Goal: Check status: Check status

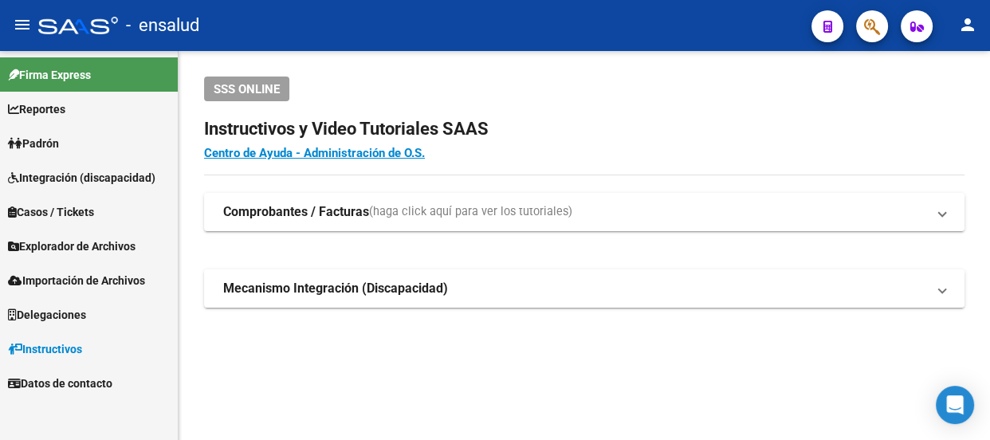
scroll to position [95, 0]
click at [108, 272] on span "Importación de Archivos" at bounding box center [76, 281] width 137 height 18
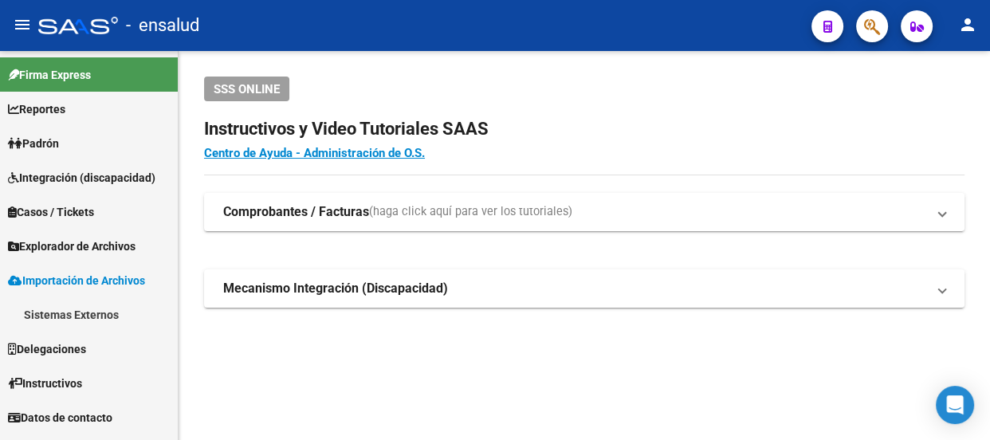
click at [99, 307] on link "Sistemas Externos" at bounding box center [89, 314] width 178 height 34
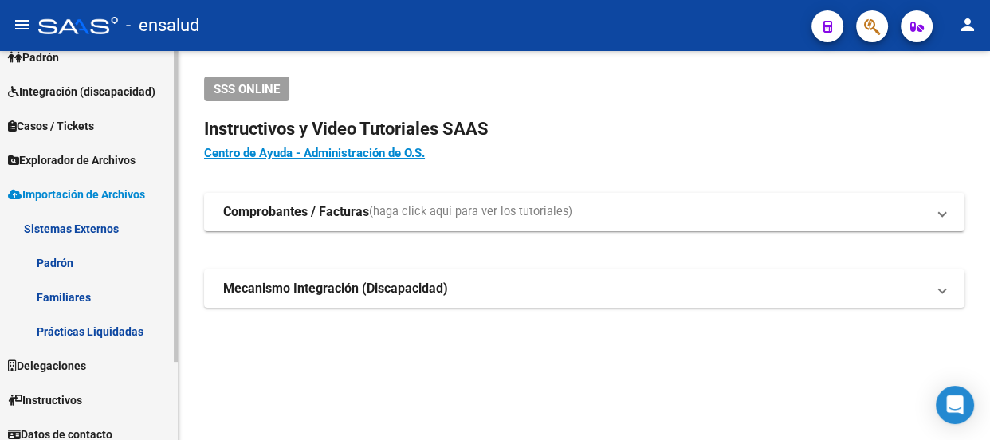
scroll to position [96, 0]
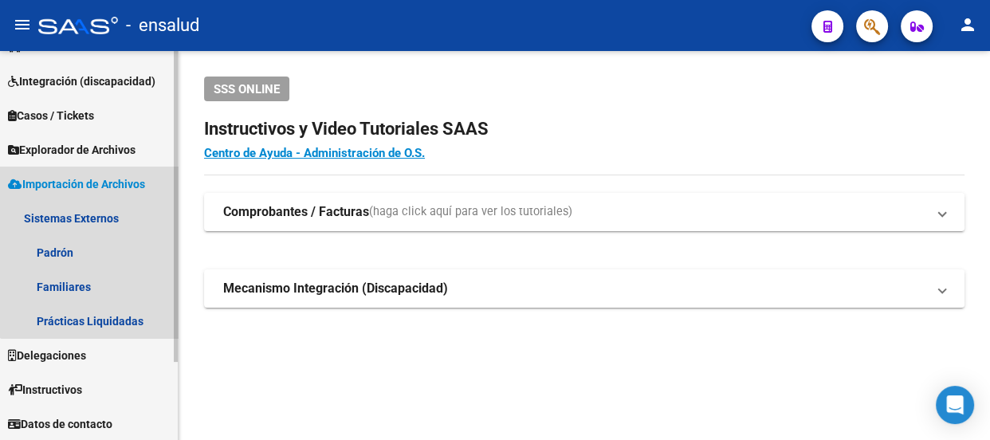
click at [91, 182] on span "Importación de Archivos" at bounding box center [76, 184] width 137 height 18
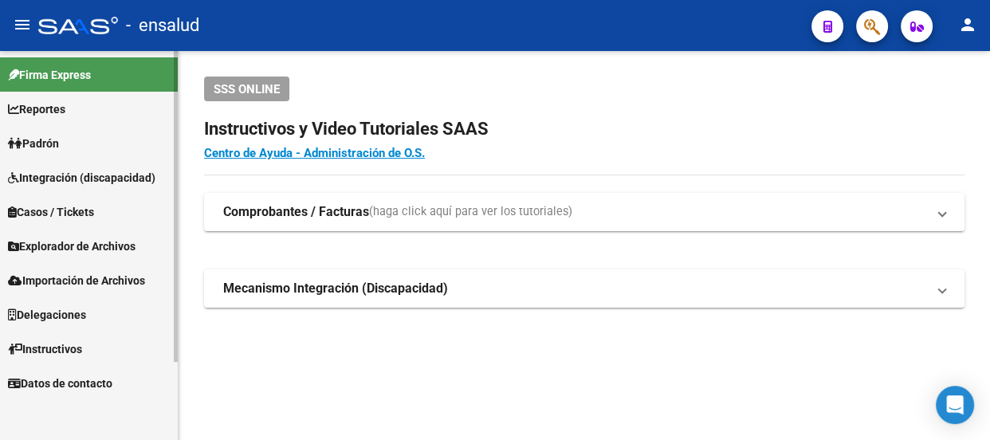
scroll to position [0, 0]
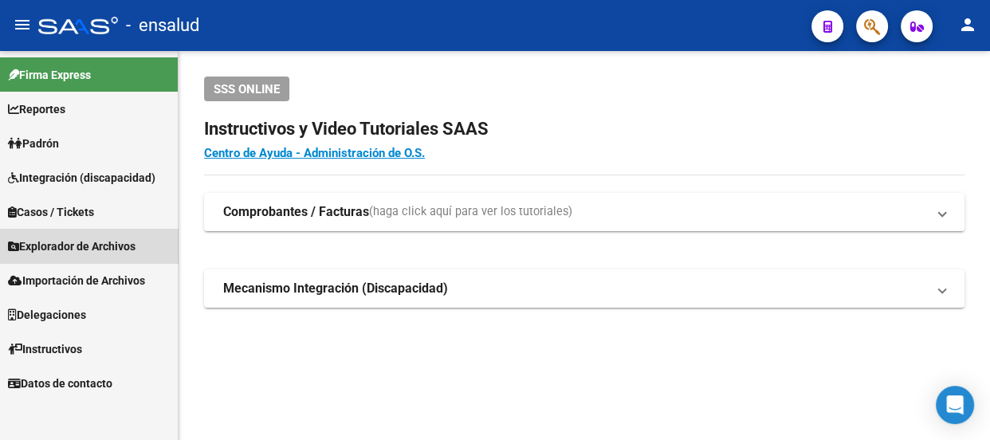
click at [93, 253] on span "Explorador de Archivos" at bounding box center [72, 247] width 128 height 18
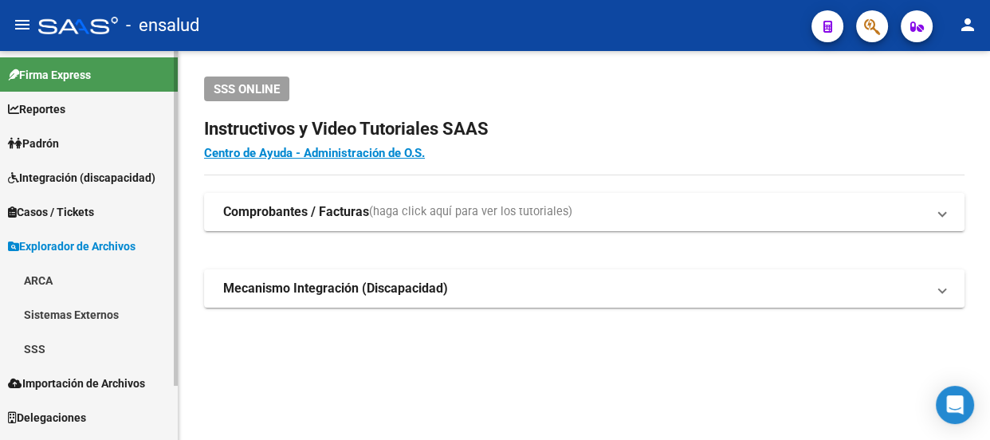
click at [34, 350] on link "SSS" at bounding box center [89, 349] width 178 height 34
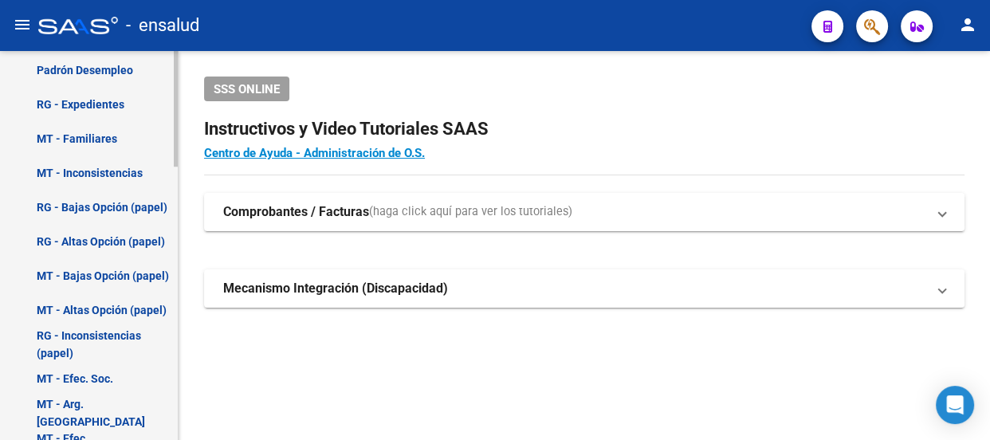
scroll to position [652, 0]
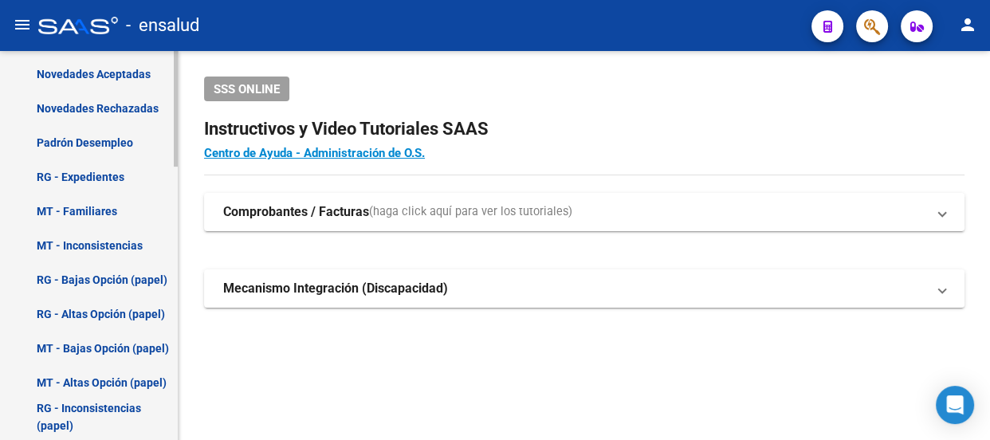
click at [104, 307] on link "RG - Altas Opción (papel)" at bounding box center [89, 314] width 178 height 34
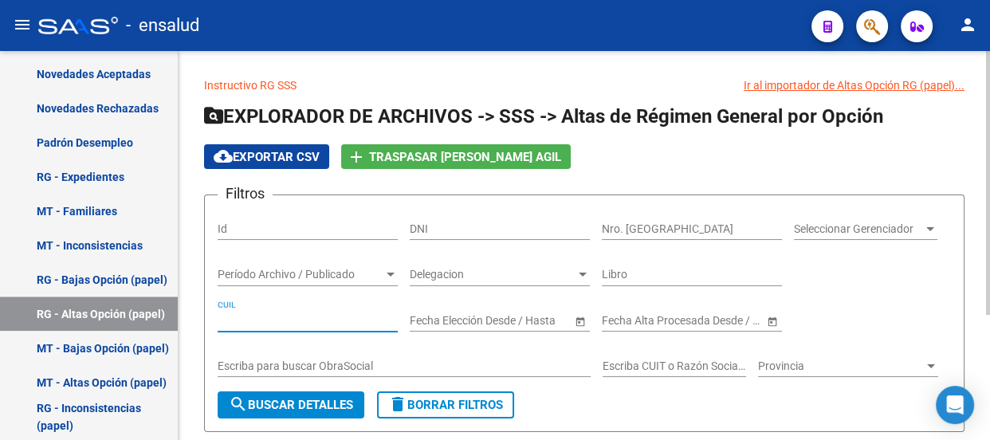
click at [269, 320] on input "CUIL" at bounding box center [308, 321] width 180 height 14
type input "20-39978558-9"
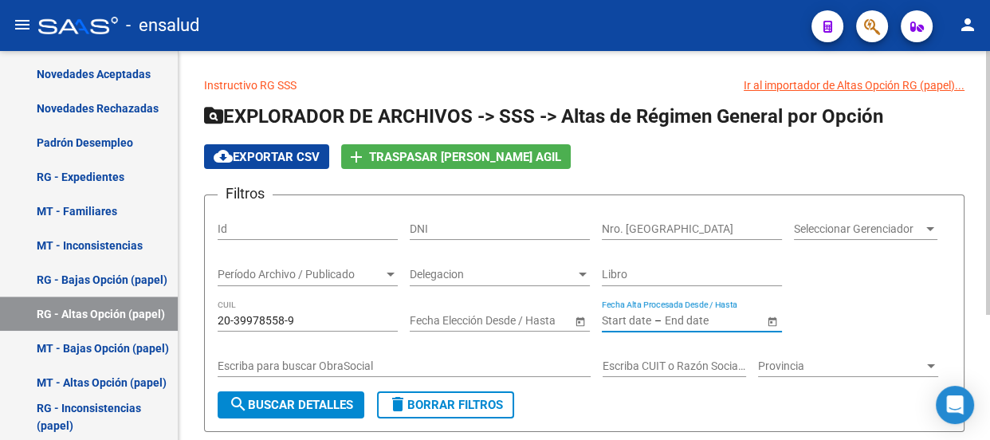
click at [619, 318] on input "text" at bounding box center [626, 321] width 49 height 14
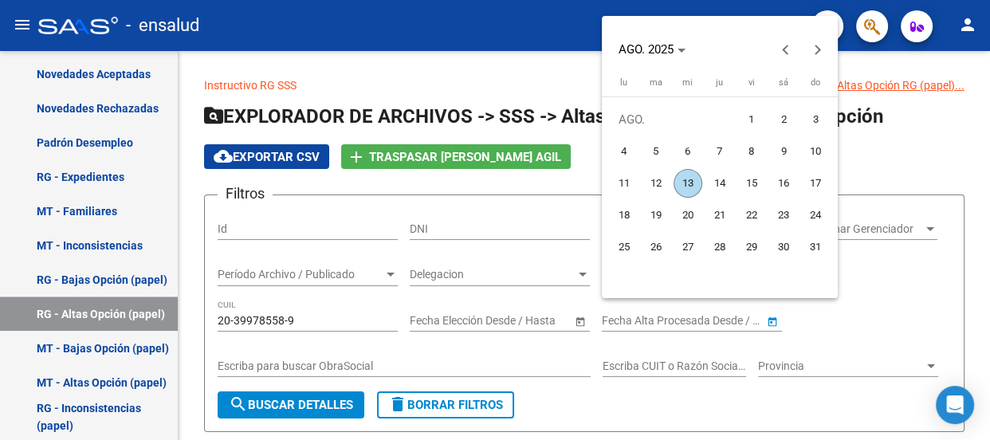
click at [532, 320] on div at bounding box center [495, 220] width 990 height 440
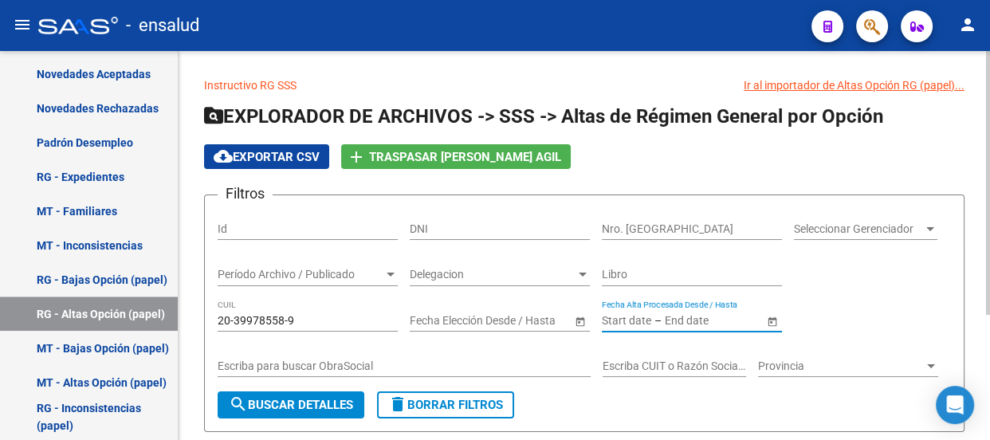
click at [665, 317] on input "text" at bounding box center [704, 321] width 78 height 14
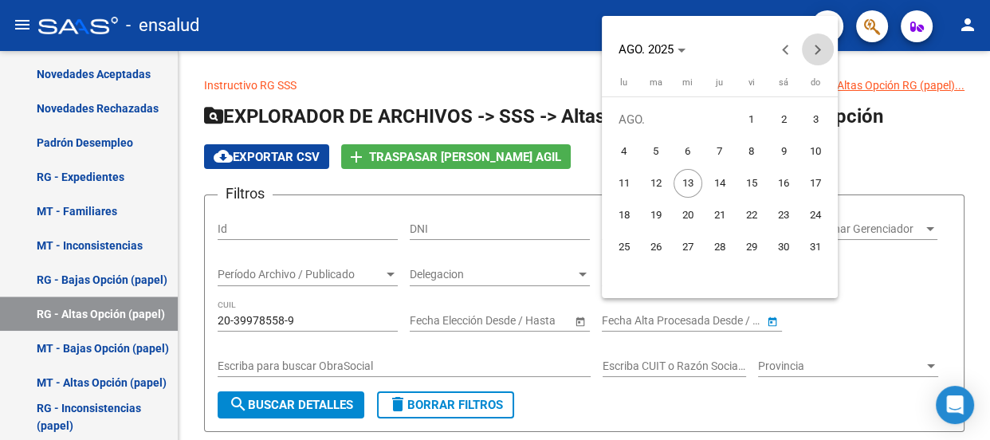
click at [807, 47] on span "Next month" at bounding box center [818, 49] width 32 height 32
click at [625, 159] on span "1" at bounding box center [624, 151] width 29 height 29
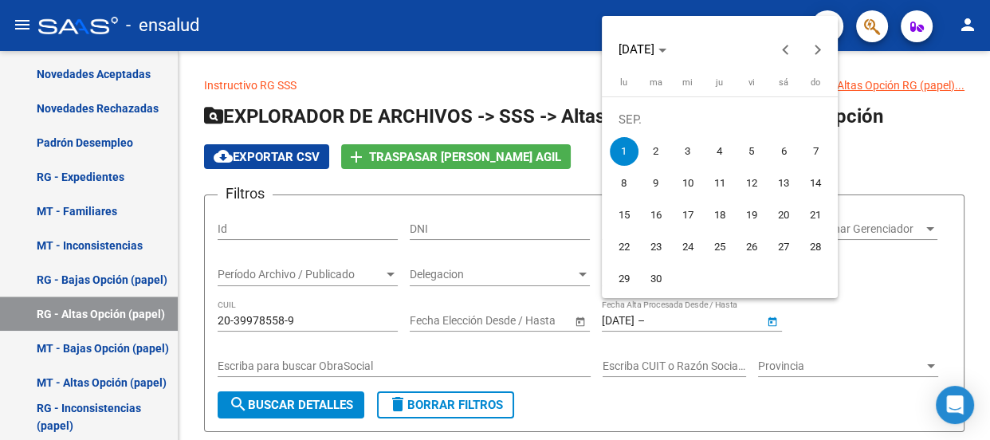
click at [280, 401] on div at bounding box center [495, 220] width 990 height 440
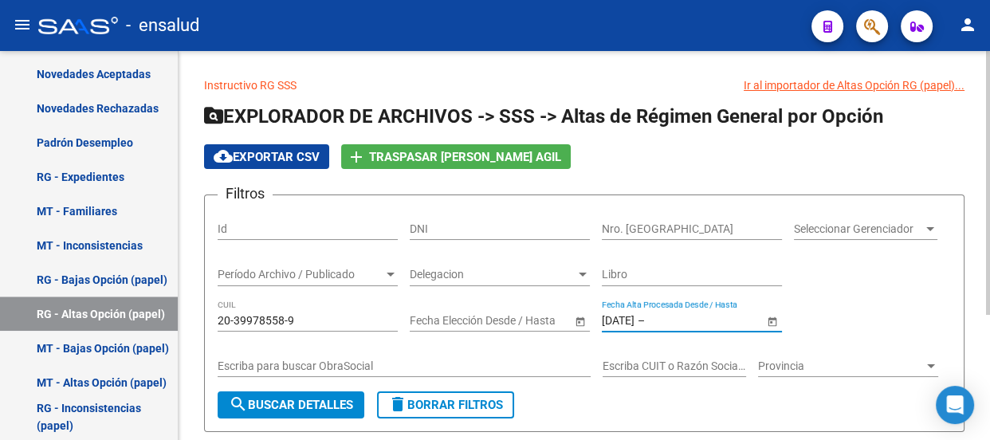
click at [616, 318] on input "[DATE]" at bounding box center [618, 321] width 33 height 14
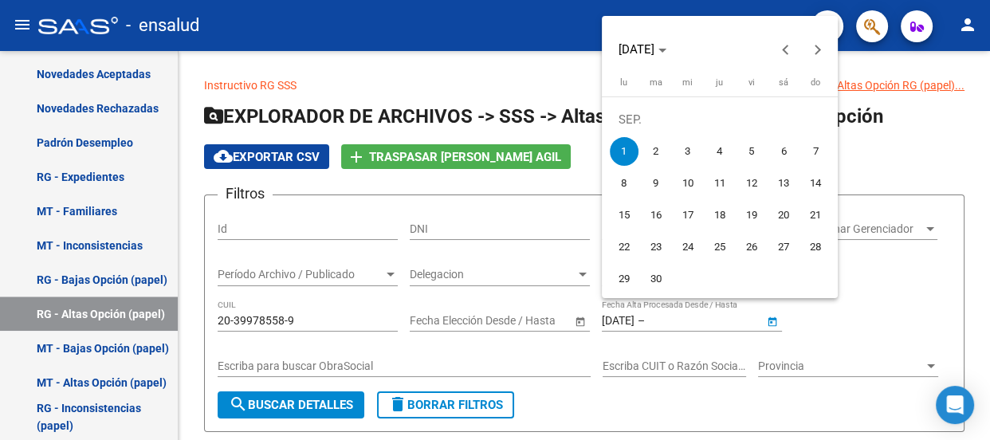
click at [613, 317] on div at bounding box center [495, 220] width 990 height 440
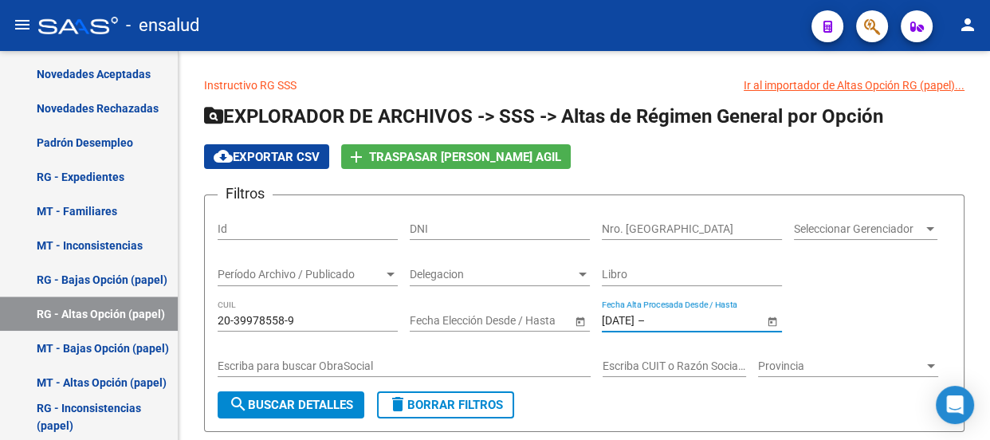
click at [613, 316] on input "[DATE]" at bounding box center [618, 321] width 33 height 14
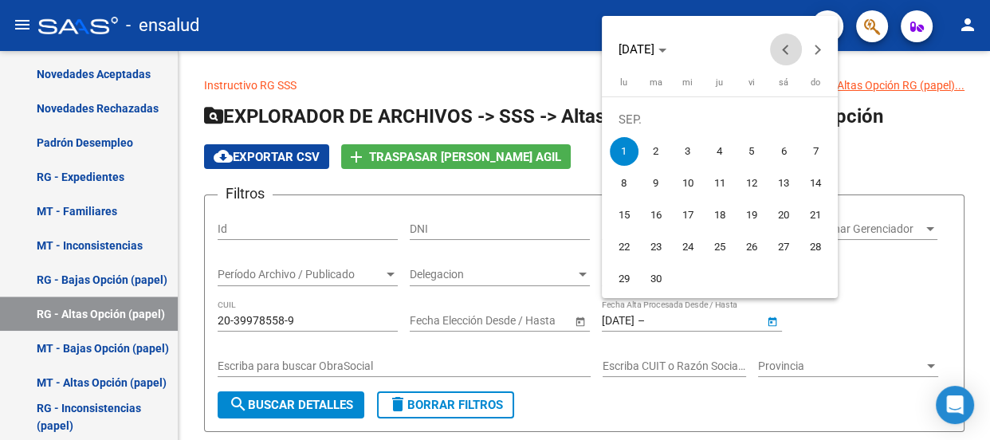
drag, startPoint x: 788, startPoint y: 47, endPoint x: 793, endPoint y: 74, distance: 27.5
click at [788, 47] on button "Previous month" at bounding box center [786, 49] width 32 height 32
click at [765, 121] on span "1" at bounding box center [751, 119] width 29 height 29
type input "[DATE]"
click at [685, 319] on div at bounding box center [495, 220] width 990 height 440
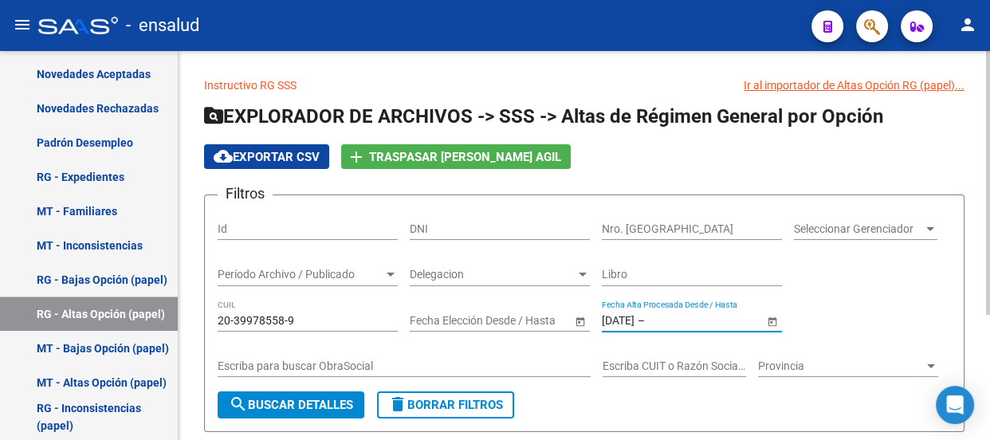
click at [674, 320] on input "text" at bounding box center [687, 321] width 78 height 14
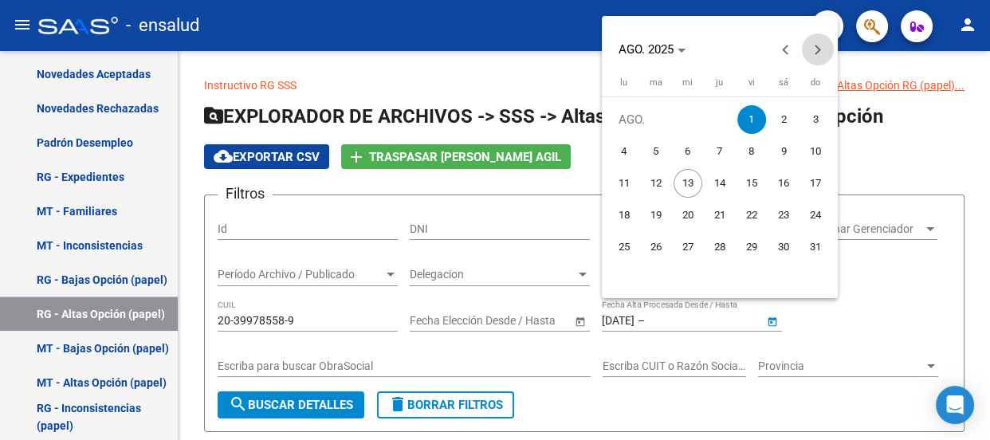
click at [821, 45] on span "Next month" at bounding box center [818, 49] width 32 height 32
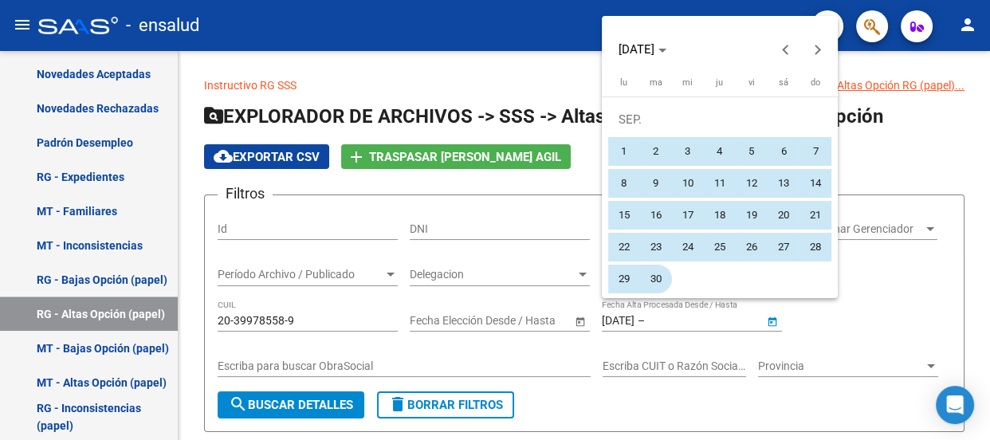
click at [651, 283] on span "30" at bounding box center [656, 279] width 29 height 29
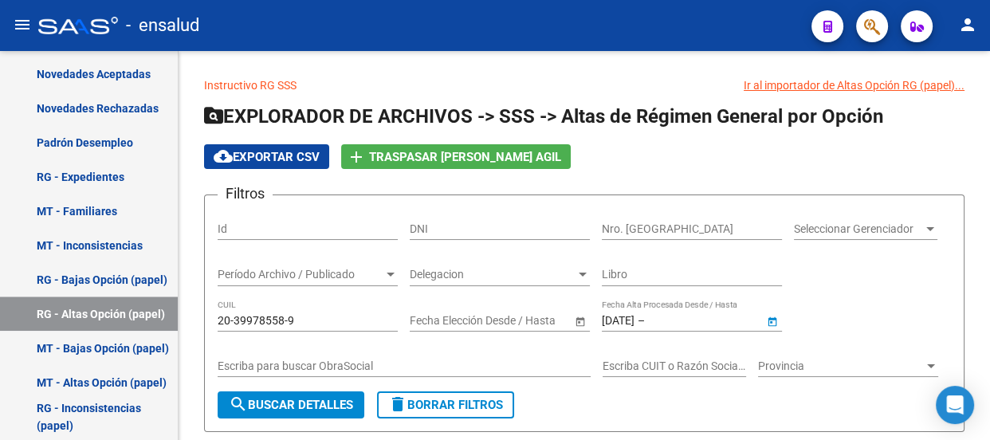
type input "[DATE]"
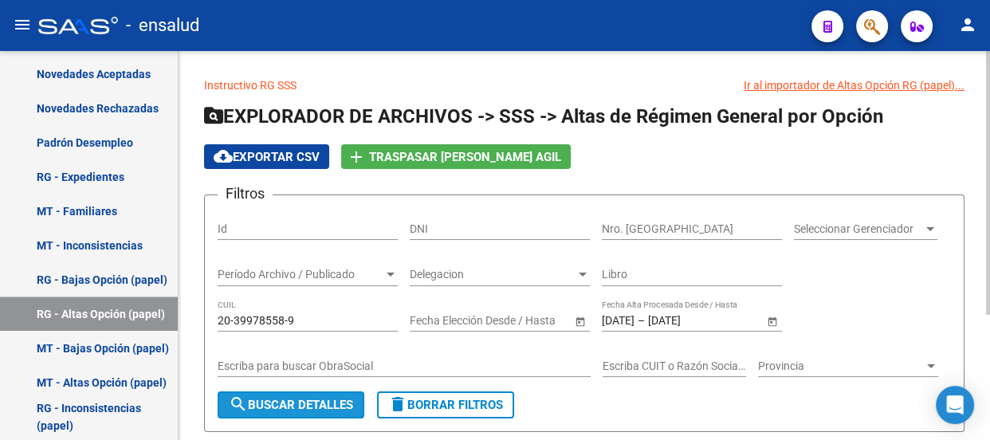
click at [305, 404] on span "search Buscar Detalles" at bounding box center [291, 405] width 124 height 14
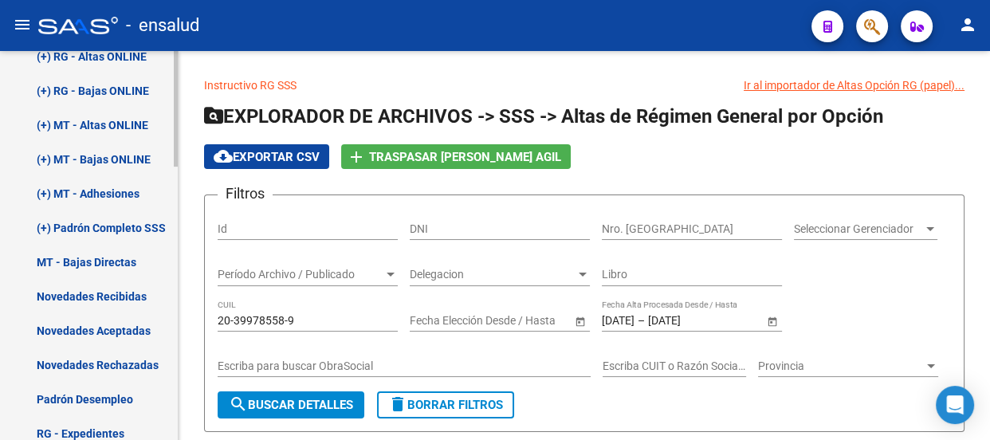
scroll to position [362, 0]
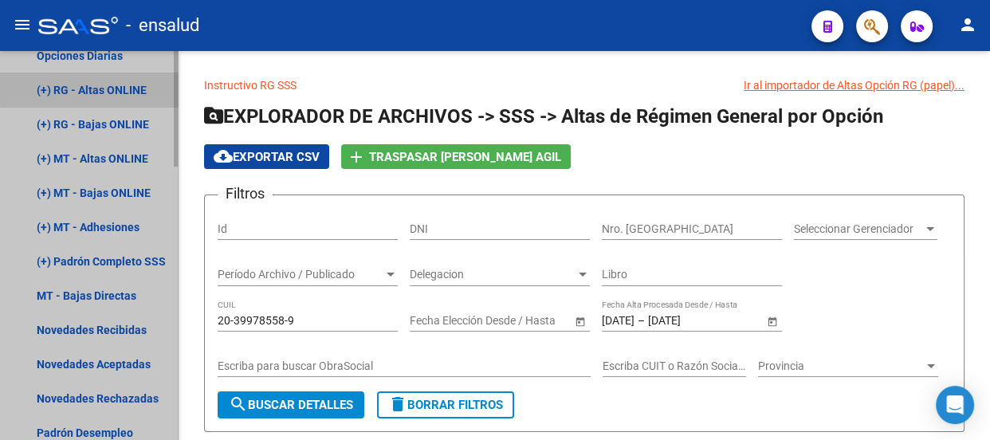
click at [132, 85] on link "(+) RG - Altas ONLINE" at bounding box center [89, 90] width 178 height 34
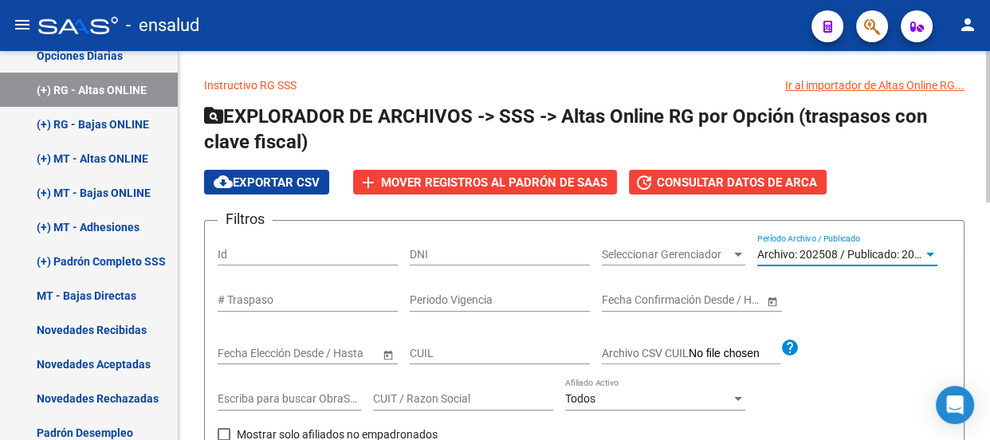
click at [929, 250] on div at bounding box center [930, 254] width 14 height 13
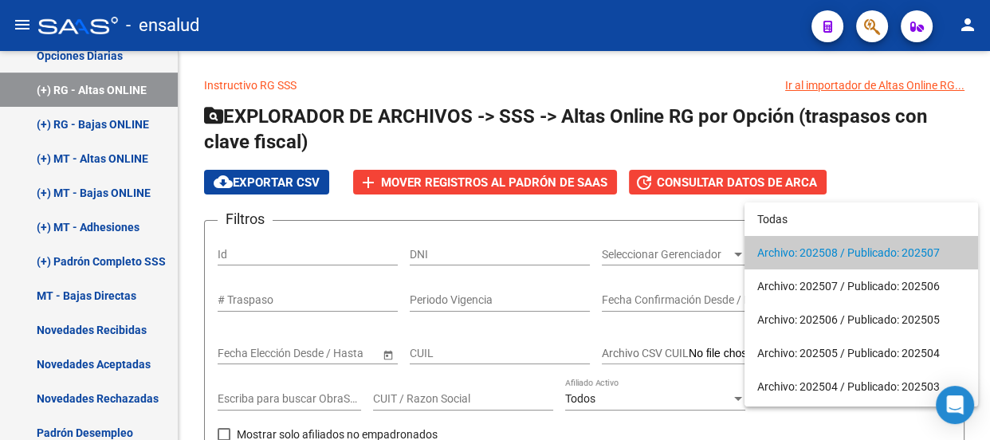
click at [600, 209] on div at bounding box center [495, 220] width 990 height 440
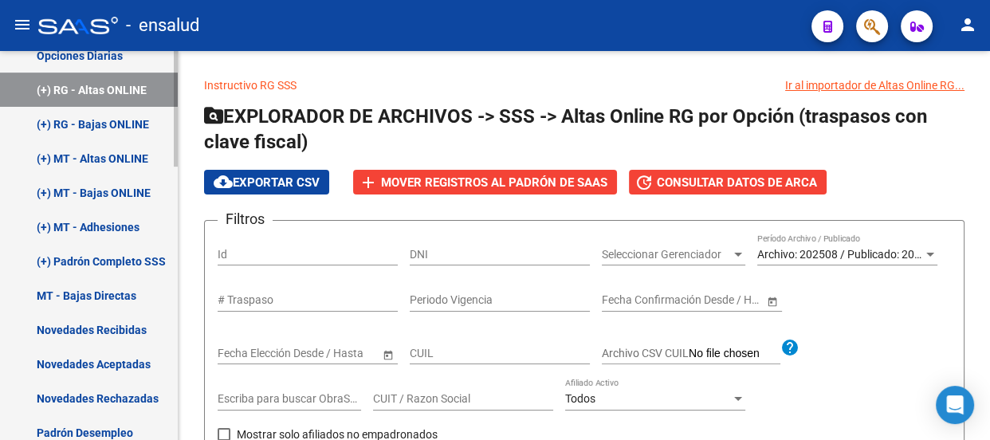
click at [114, 151] on link "(+) MT - Altas ONLINE" at bounding box center [89, 158] width 178 height 34
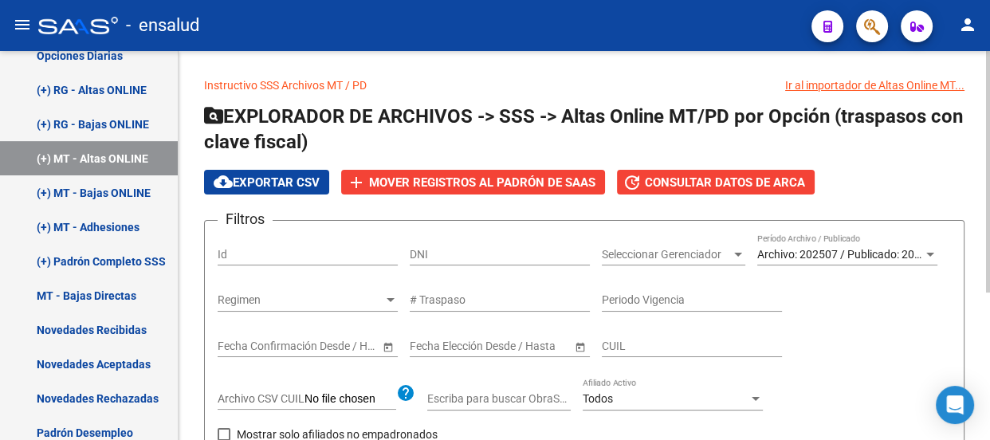
click at [789, 252] on span "Archivo: 202507 / Publicado: 202506" at bounding box center [848, 254] width 183 height 13
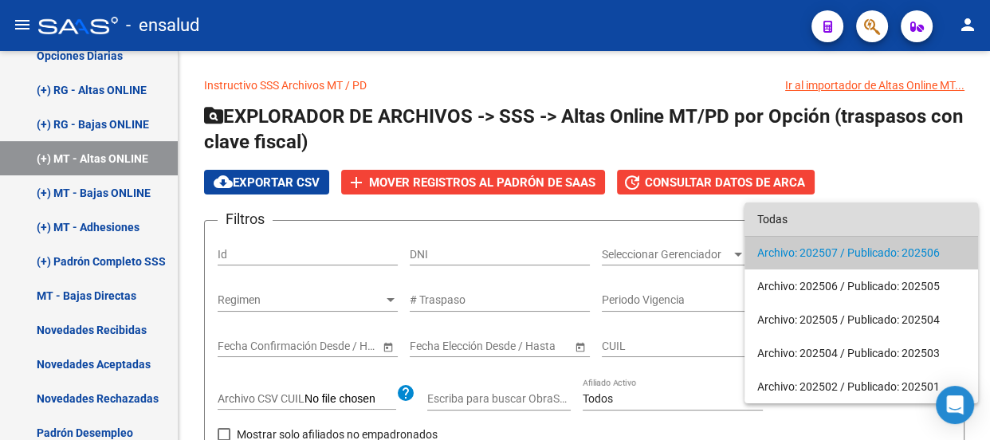
click at [828, 215] on span "Todas" at bounding box center [861, 218] width 208 height 33
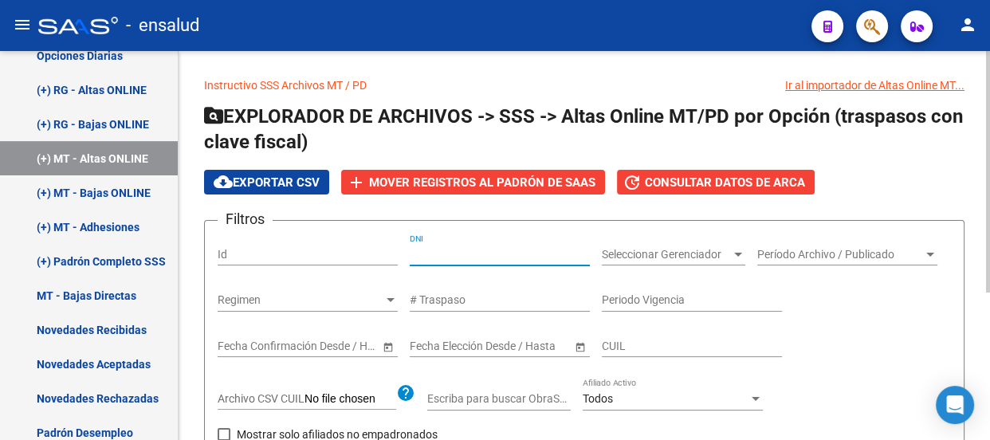
click at [462, 255] on input "DNI" at bounding box center [500, 255] width 180 height 14
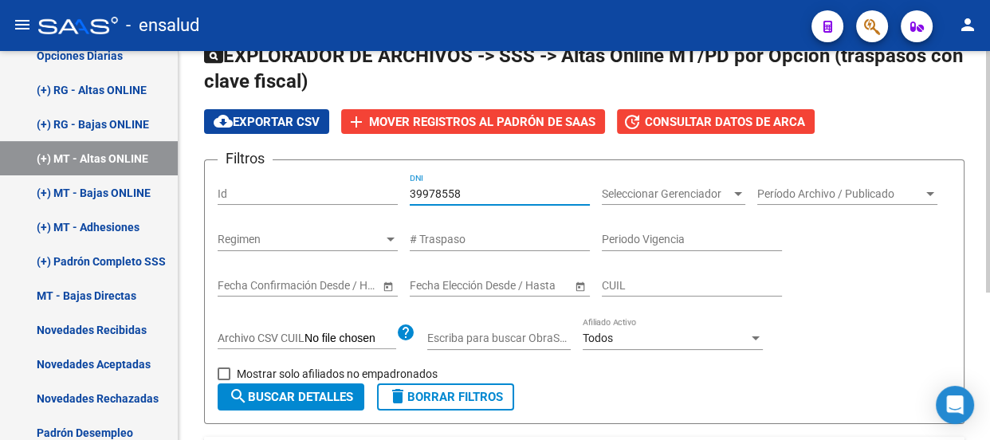
scroll to position [217, 0]
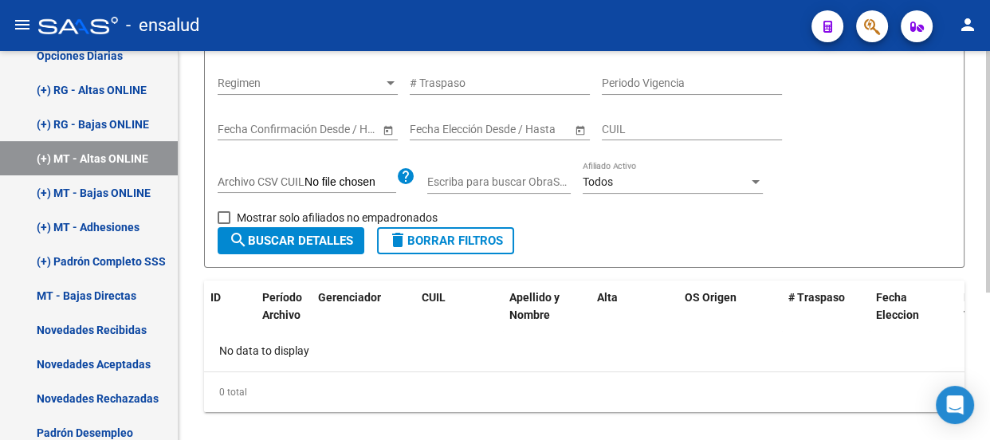
type input "39978558"
click at [285, 239] on span "search Buscar Detalles" at bounding box center [291, 241] width 124 height 14
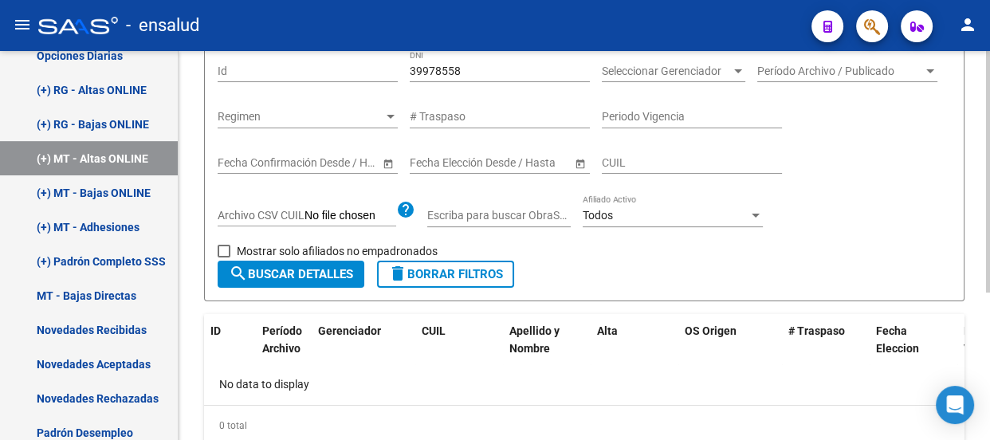
scroll to position [20, 0]
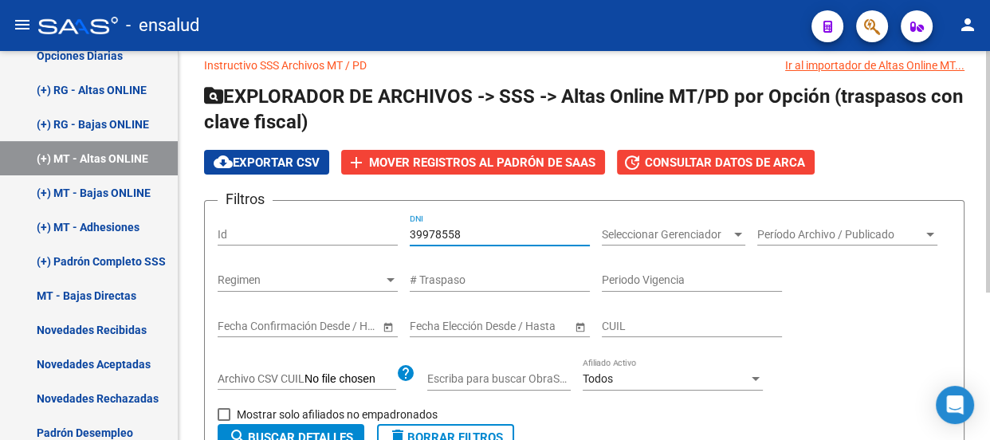
type textarea "8"
drag, startPoint x: 489, startPoint y: 230, endPoint x: 391, endPoint y: 231, distance: 97.3
click at [391, 231] on div "Filtros Id 39978558 DNI Seleccionar Gerenciador Seleccionar Gerenciador Período…" at bounding box center [584, 319] width 733 height 210
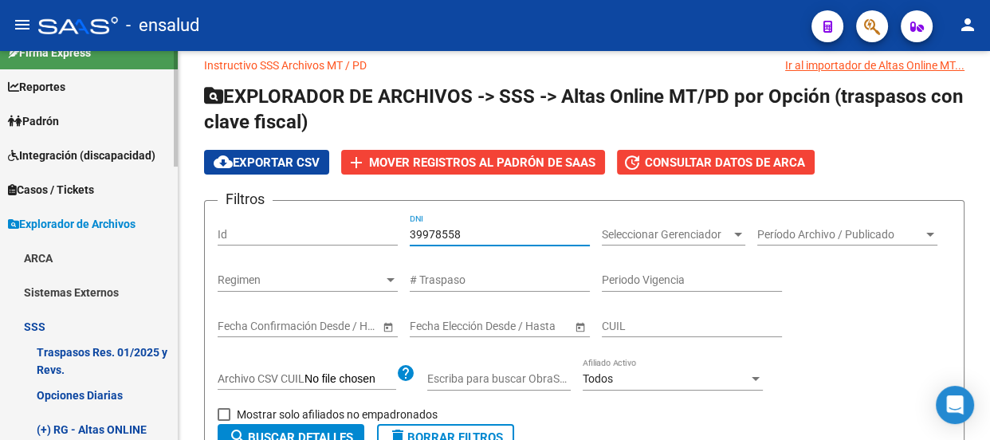
scroll to position [0, 0]
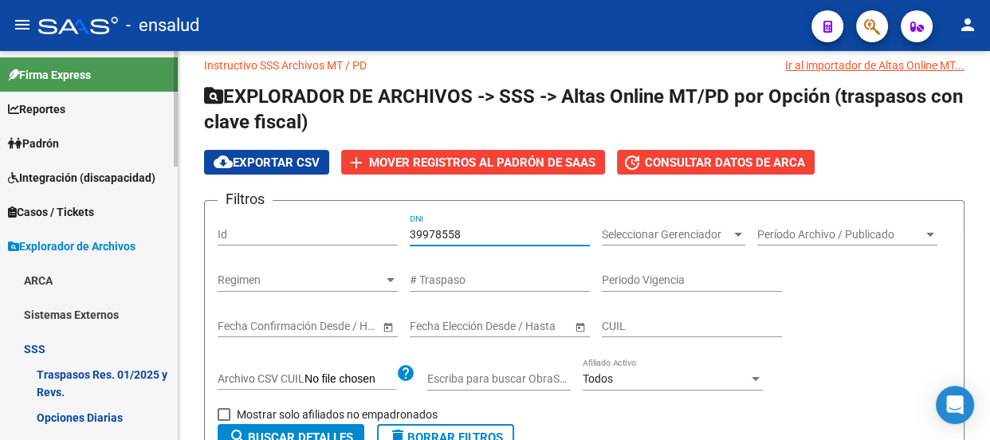
click at [59, 139] on span "Padrón" at bounding box center [33, 144] width 51 height 18
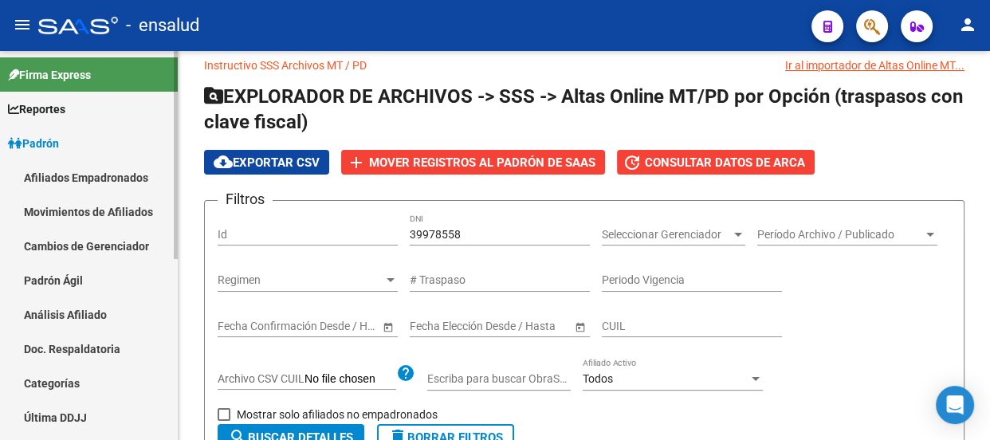
click at [83, 205] on link "Movimientos de Afiliados" at bounding box center [89, 212] width 178 height 34
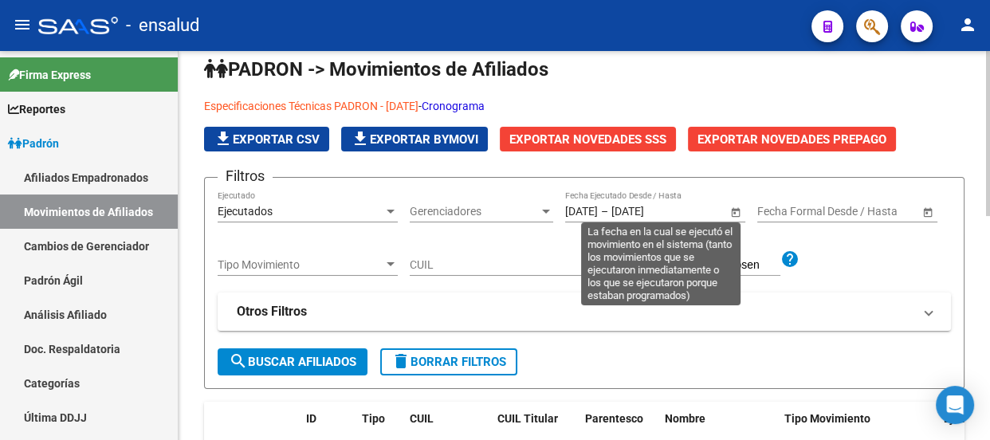
click at [733, 206] on span "Open calendar" at bounding box center [736, 212] width 38 height 38
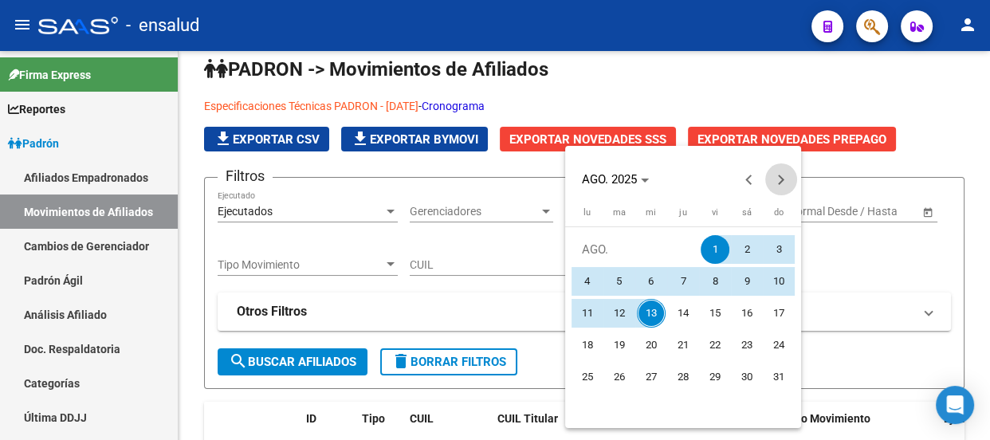
click at [780, 183] on button "Next month" at bounding box center [781, 179] width 32 height 32
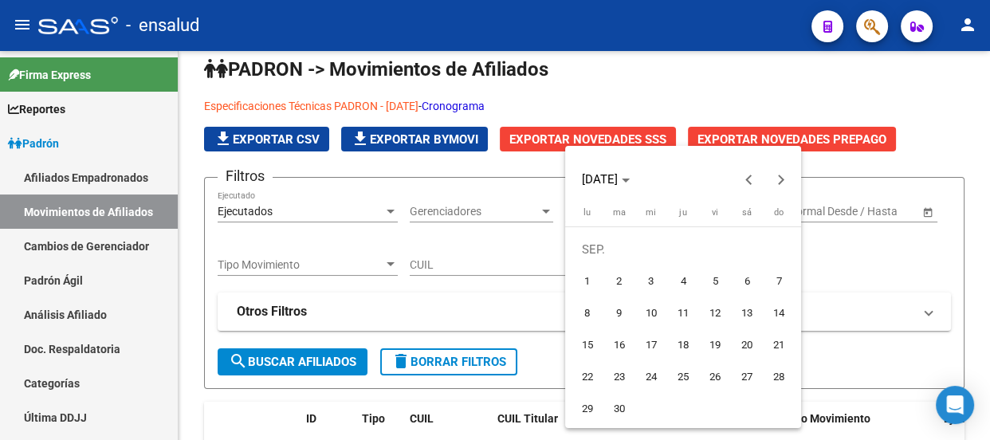
click at [599, 283] on span "1" at bounding box center [587, 281] width 29 height 29
type input "[DATE]"
click at [745, 175] on span "Previous month" at bounding box center [749, 179] width 32 height 32
click at [717, 246] on span "1" at bounding box center [715, 249] width 29 height 29
type input "[DATE]"
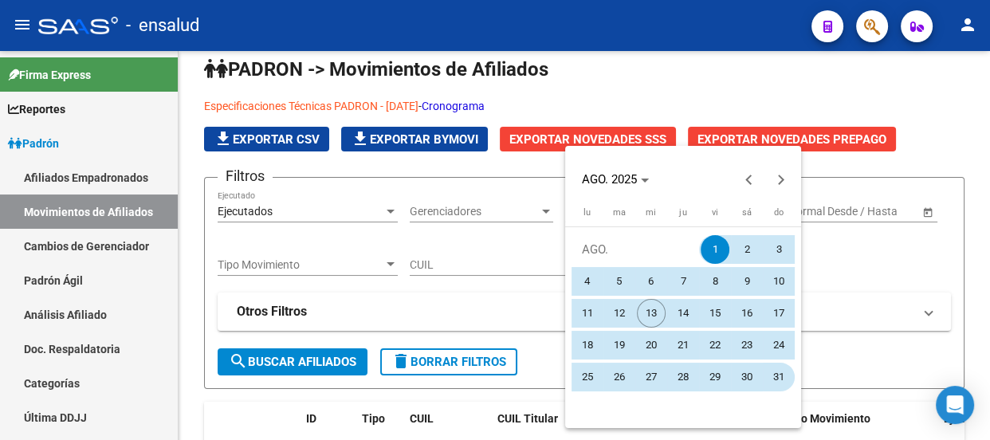
drag, startPoint x: 717, startPoint y: 246, endPoint x: 780, endPoint y: 365, distance: 134.4
click at [780, 365] on tbody "[DATE] 2 3 4 5 6 7 8 9 10 11 12 13 14 15 16 17 18 19 20 21 22 23 24 25 26 27 28…" at bounding box center [683, 313] width 223 height 159
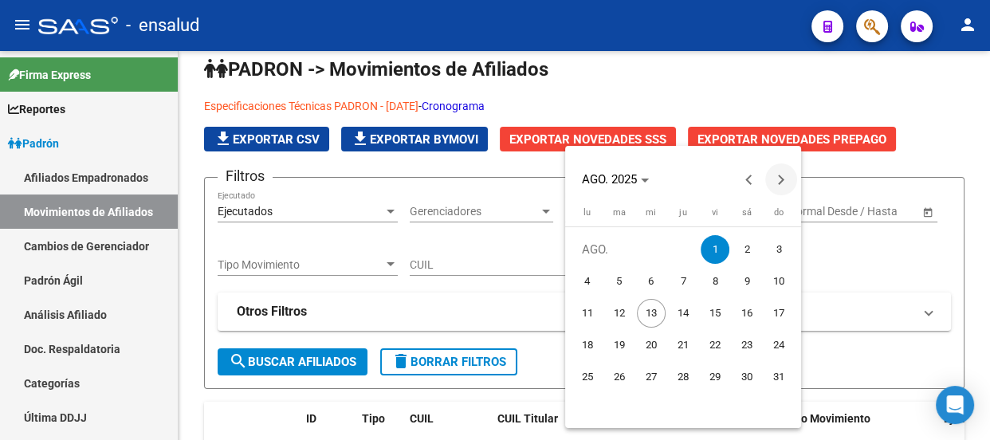
click at [780, 182] on button "Next month" at bounding box center [781, 179] width 32 height 32
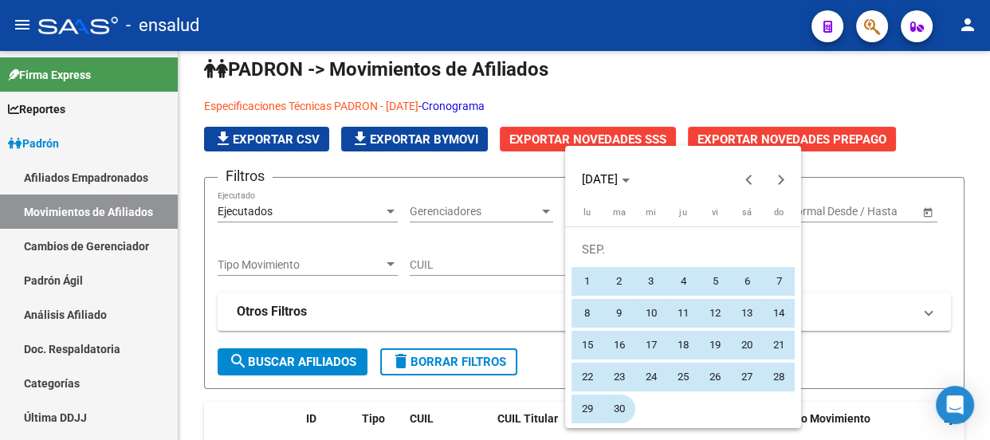
drag, startPoint x: 588, startPoint y: 277, endPoint x: 617, endPoint y: 415, distance: 141.0
click at [617, 415] on tbody "[DATE] 2 3 4 5 6 7 8 9 10 11 12 13 14 15 16 17 18 19 20 21 22 23 24 25 26 27 28…" at bounding box center [683, 329] width 223 height 191
click at [614, 407] on span "30" at bounding box center [619, 409] width 29 height 29
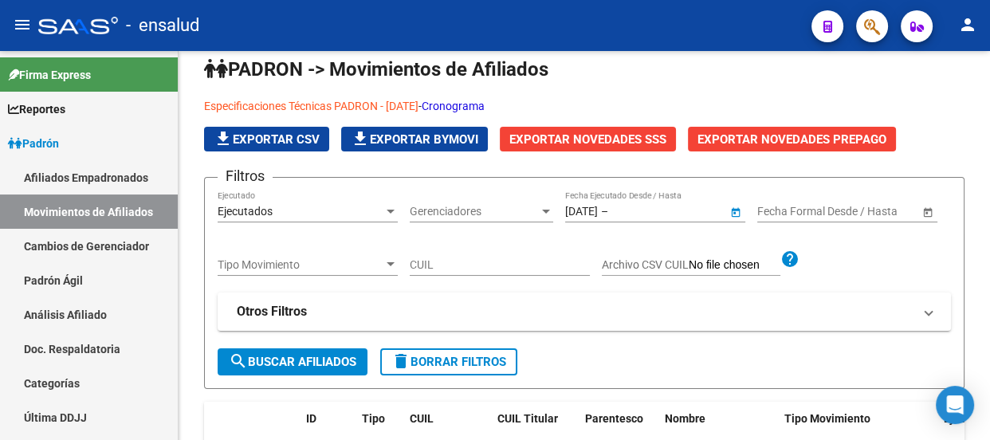
type input "[DATE]"
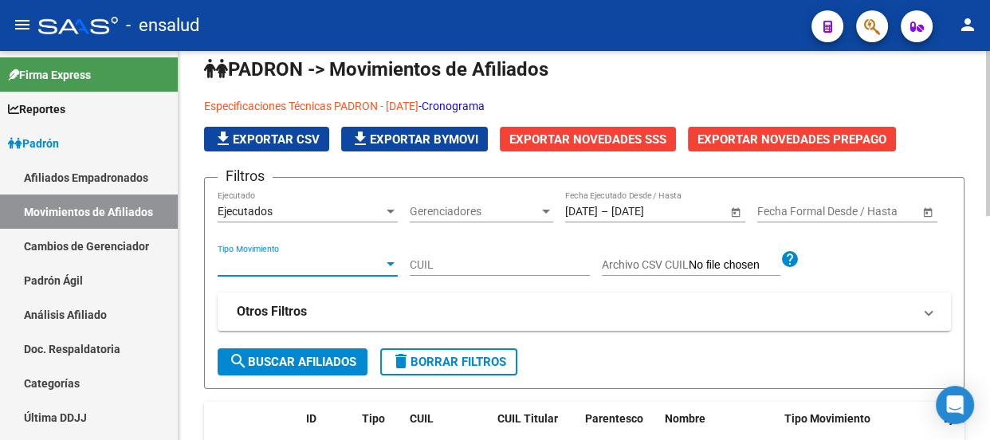
click at [360, 265] on span "Tipo Movimiento" at bounding box center [301, 265] width 166 height 14
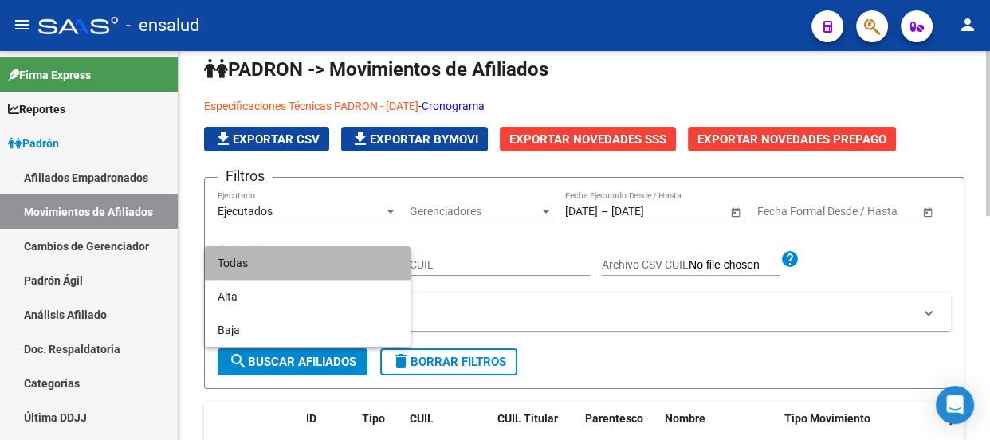
click at [360, 265] on span "Todas" at bounding box center [308, 262] width 180 height 33
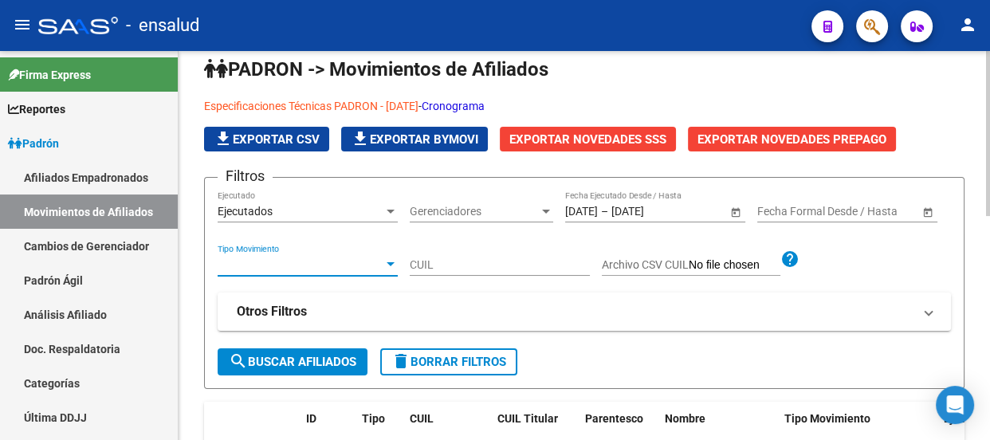
click at [333, 358] on span "search Buscar Afiliados" at bounding box center [293, 362] width 128 height 14
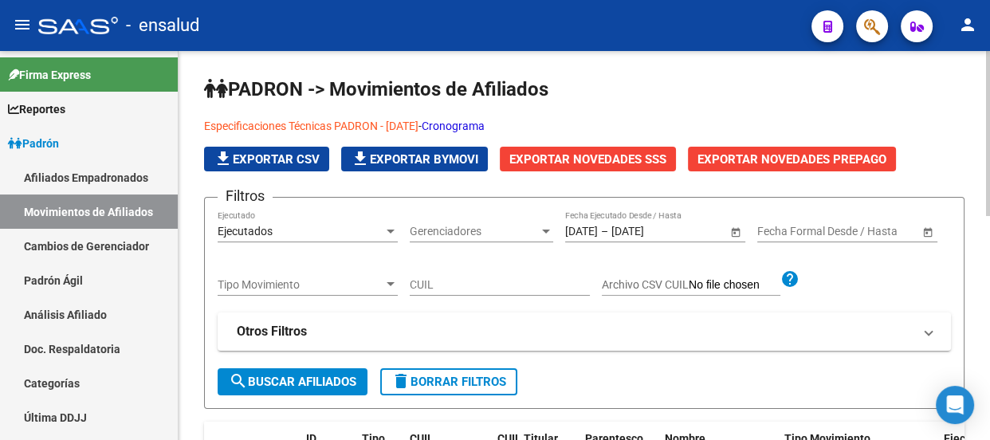
click at [446, 274] on div "CUIL" at bounding box center [500, 280] width 180 height 32
paste input "39978558"
type input "20399785589"
click at [328, 379] on span "search Buscar Afiliados" at bounding box center [293, 382] width 128 height 14
